Goal: Find contact information: Find contact information

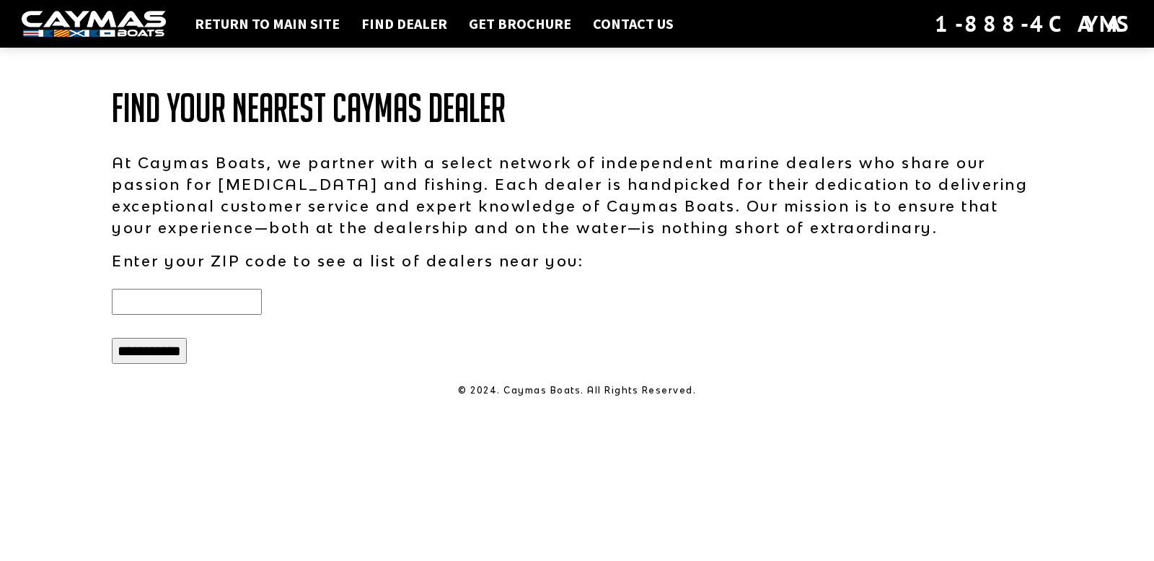
click at [195, 291] on input "text" at bounding box center [187, 302] width 150 height 26
type input "*****"
click at [160, 354] on input "**********" at bounding box center [149, 351] width 75 height 26
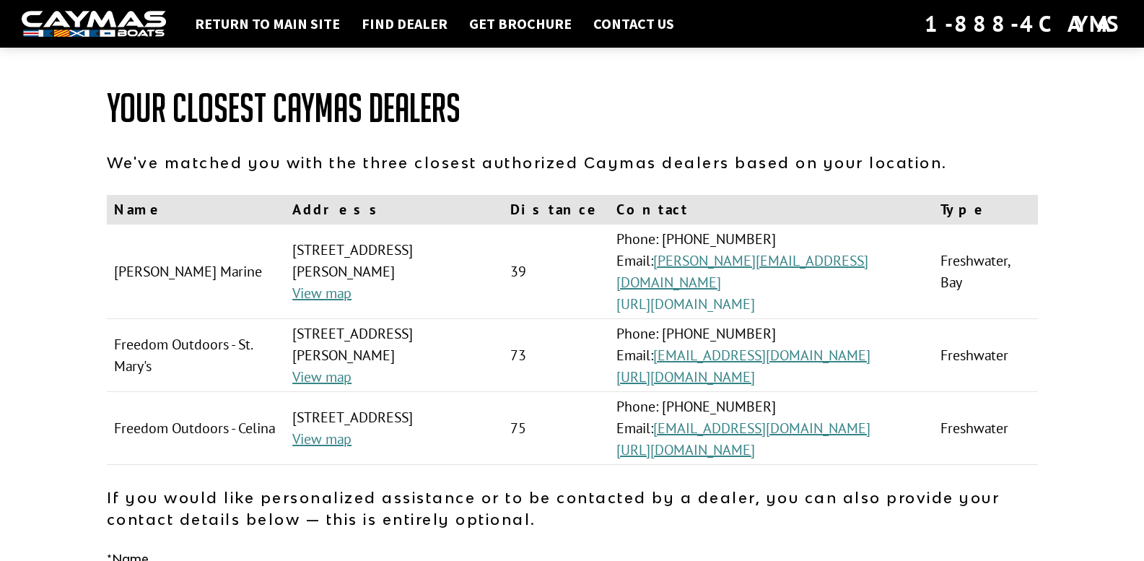
click at [747, 294] on link "[URL][DOMAIN_NAME]" at bounding box center [685, 303] width 139 height 19
